Goal: Find specific page/section: Find specific page/section

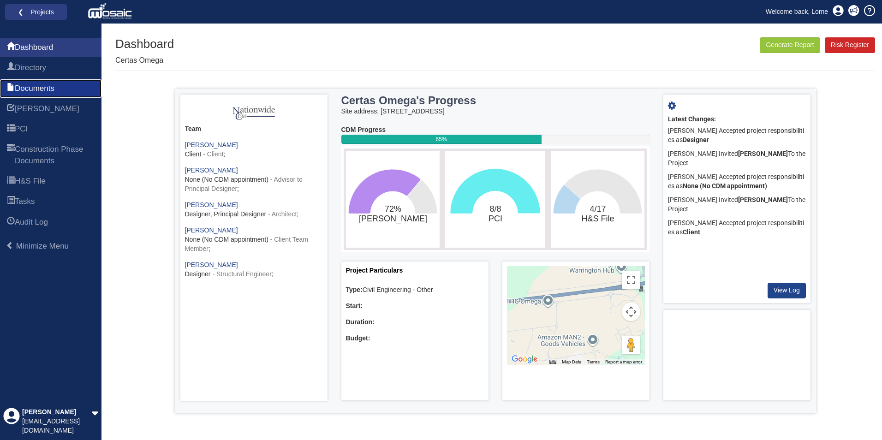
click at [26, 86] on span "Documents" at bounding box center [35, 88] width 40 height 11
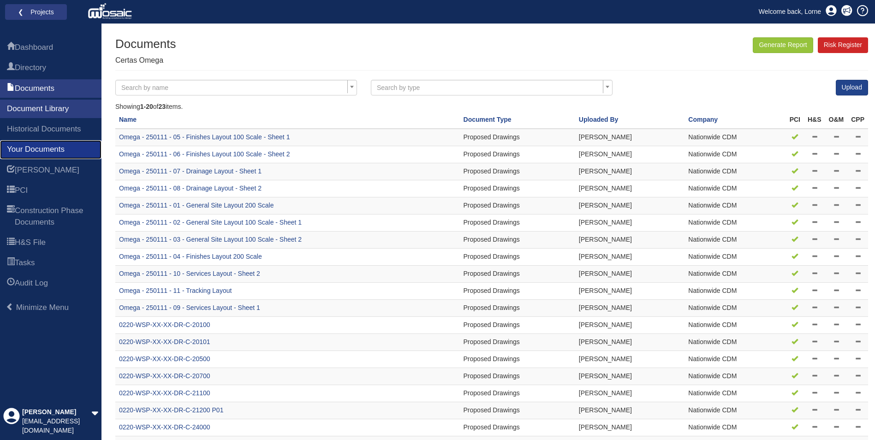
click at [37, 151] on span "Your Documents" at bounding box center [36, 149] width 58 height 11
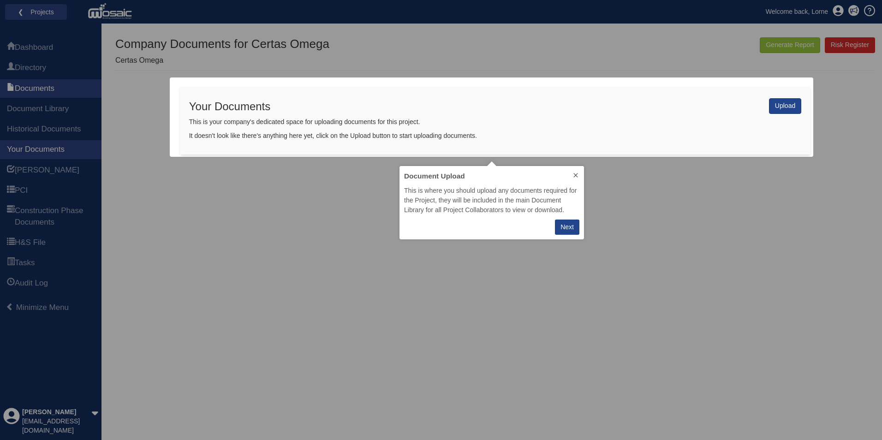
scroll to position [66, 178]
click at [698, 213] on div "Generate Report Show All HARI Select "Yes" for All Eliminated included or "No" …" at bounding box center [495, 238] width 760 height 403
click at [571, 224] on div "Next" at bounding box center [570, 227] width 13 height 10
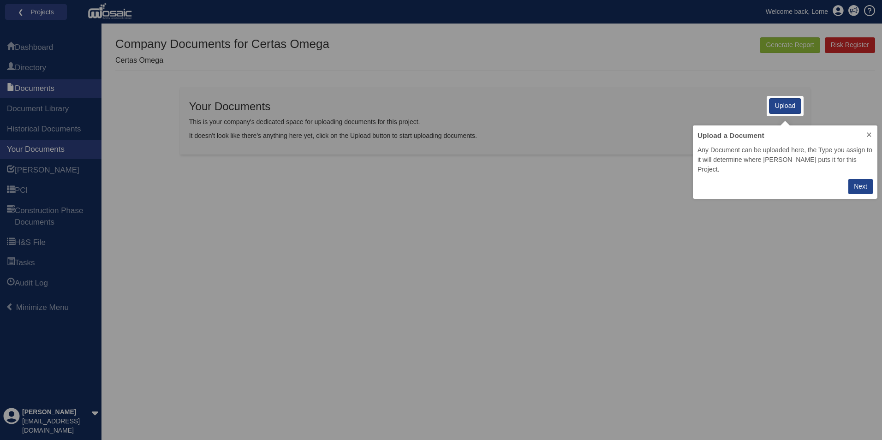
scroll to position [57, 178]
click at [872, 131] on icon at bounding box center [868, 134] width 7 height 7
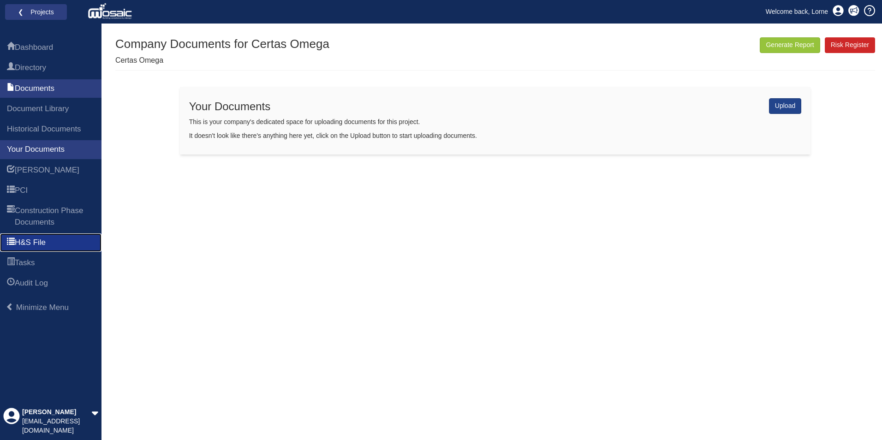
click at [34, 238] on span "H&S File" at bounding box center [30, 242] width 31 height 11
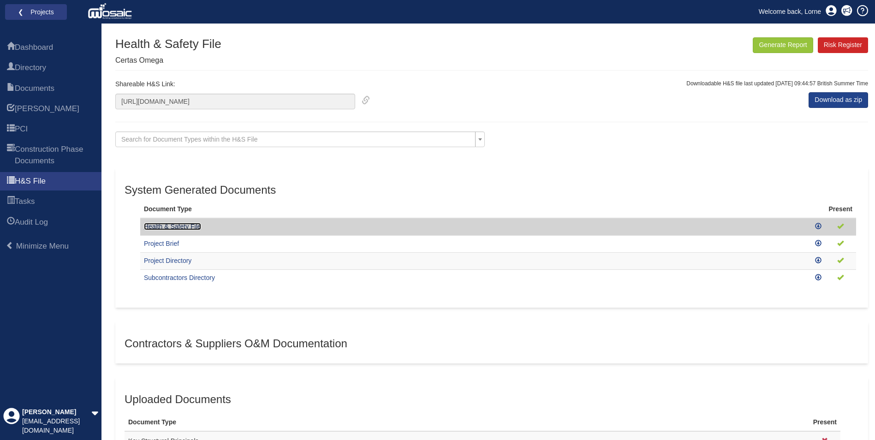
click at [180, 225] on link "Health & Safety File" at bounding box center [172, 226] width 57 height 7
click at [172, 223] on link "Health & Safety File" at bounding box center [172, 226] width 57 height 7
